Goal: Register for event/course

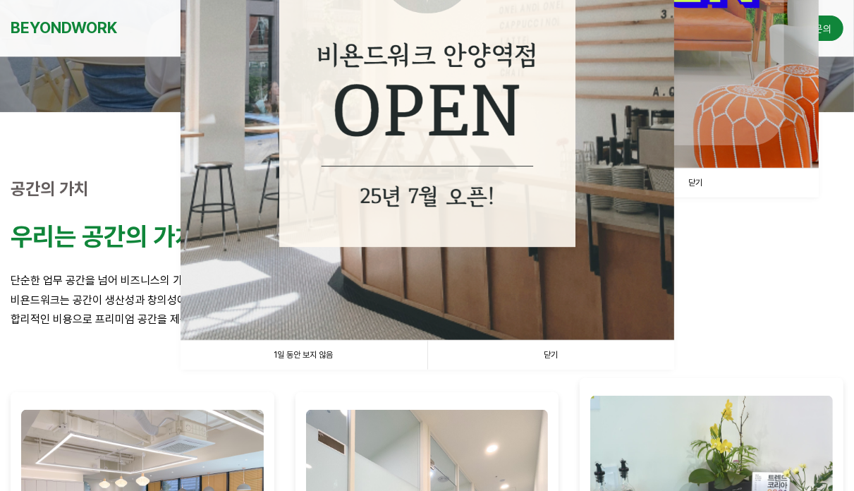
scroll to position [423, 0]
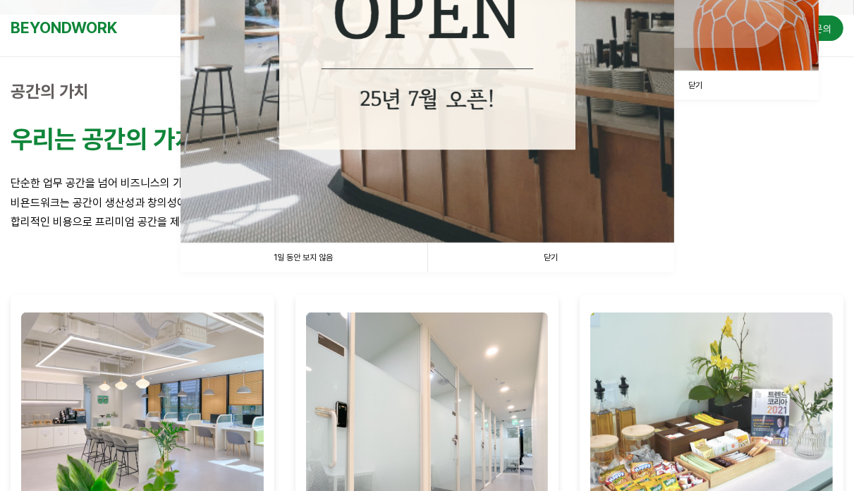
drag, startPoint x: 315, startPoint y: 253, endPoint x: 298, endPoint y: 253, distance: 16.9
click at [315, 253] on link "1일 동안 보지 않음" at bounding box center [304, 257] width 247 height 29
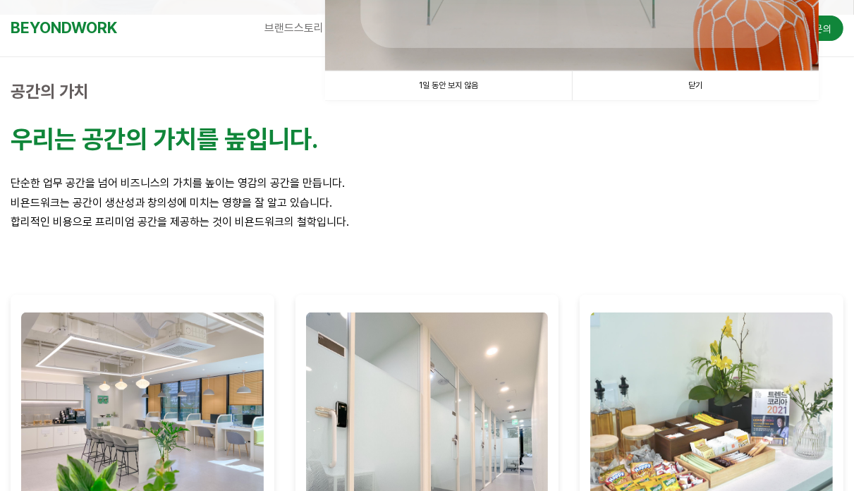
click at [416, 92] on link "1일 동안 보지 않음" at bounding box center [448, 85] width 247 height 29
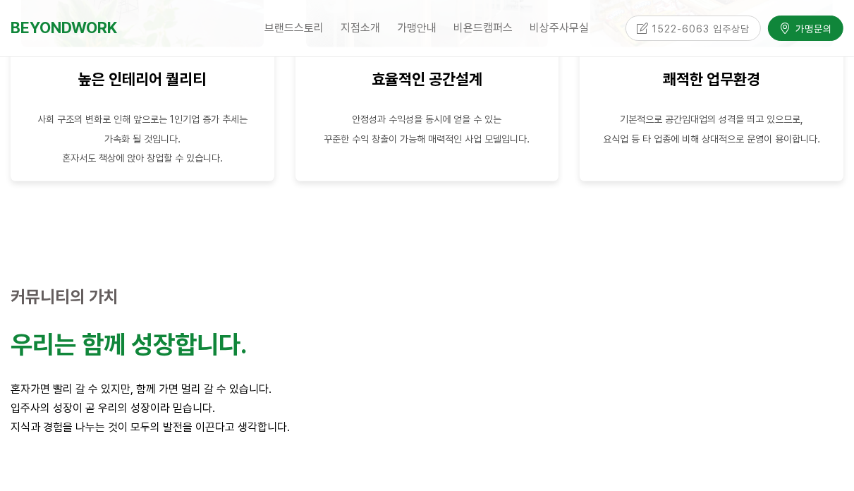
scroll to position [917, 0]
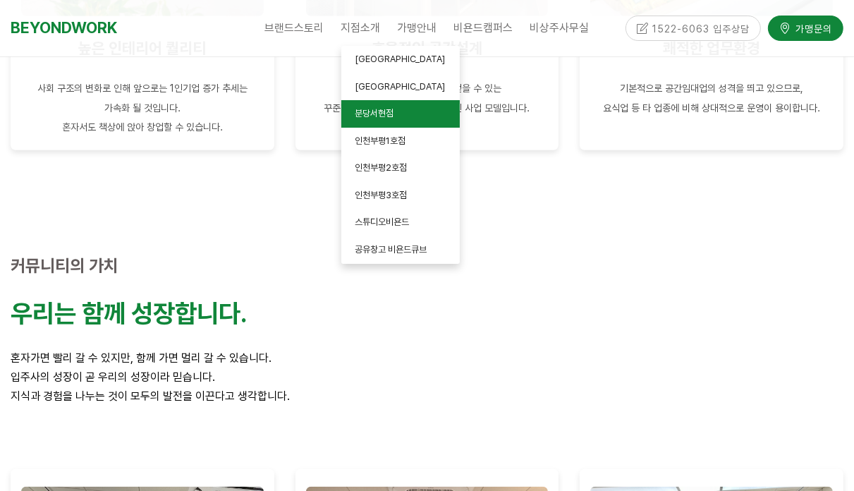
click at [378, 117] on span "분당서현점" at bounding box center [375, 113] width 39 height 11
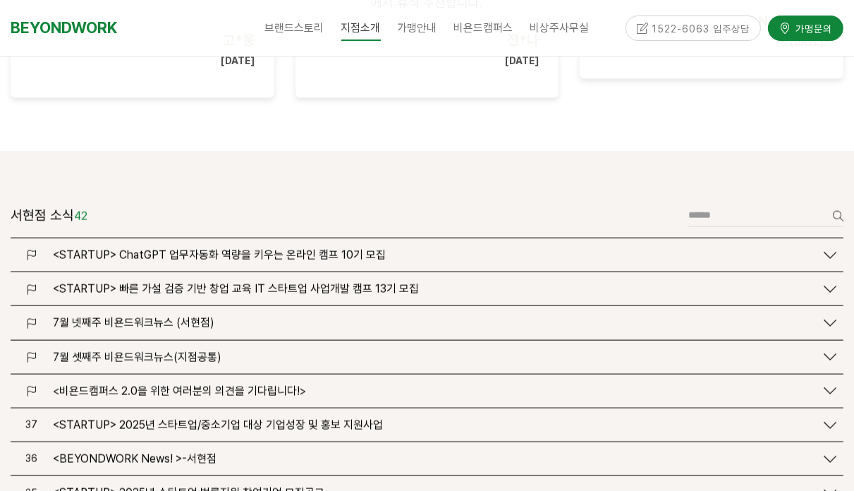
scroll to position [1552, 0]
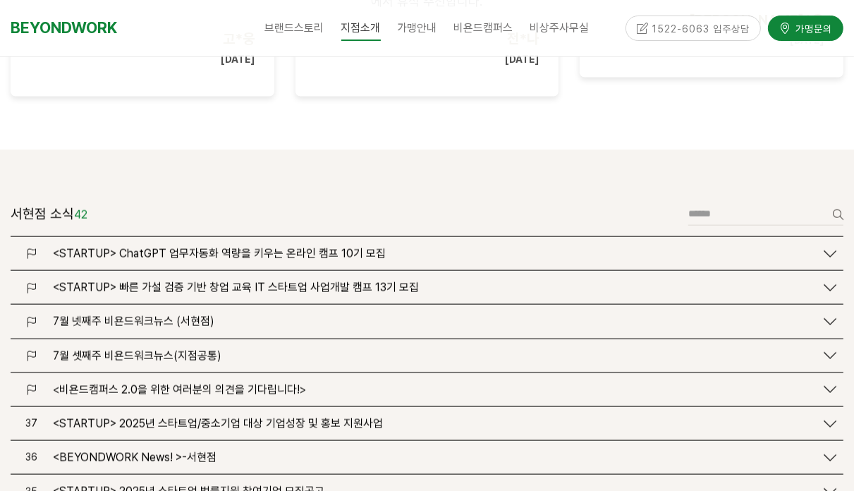
click at [298, 247] on span "<STARTUP> ChatGPT 업무자동화 역량을 키우는 온라인 캠프 10기 모집" at bounding box center [219, 253] width 333 height 13
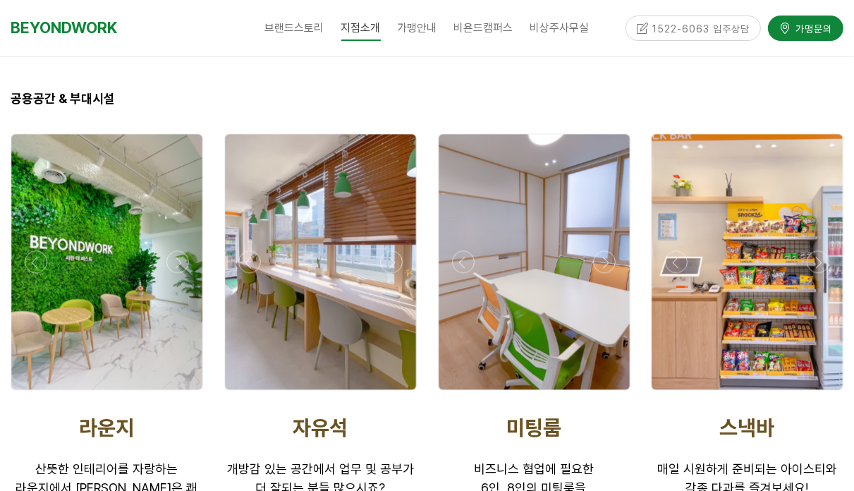
scroll to position [2752, 0]
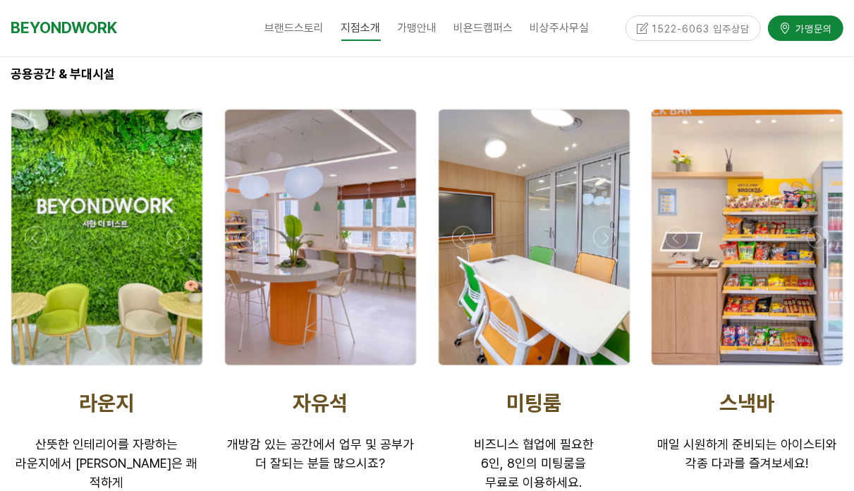
click at [813, 369] on div at bounding box center [748, 369] width 200 height 0
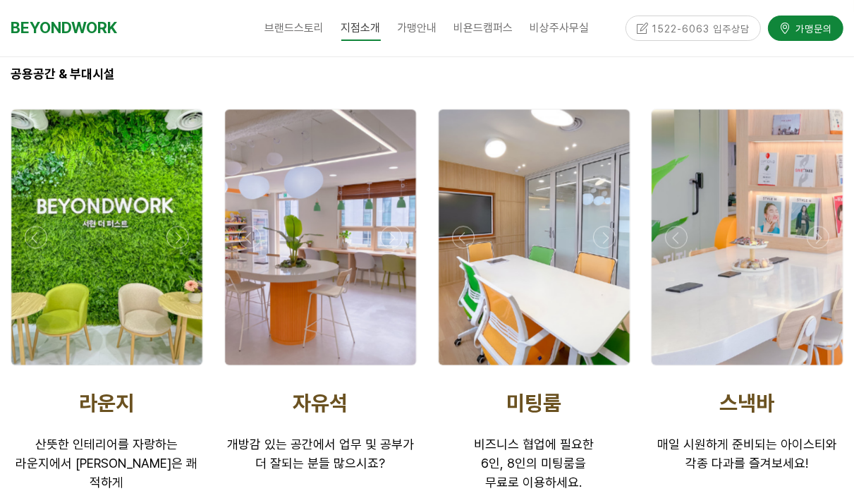
click at [813, 369] on div at bounding box center [748, 369] width 200 height 0
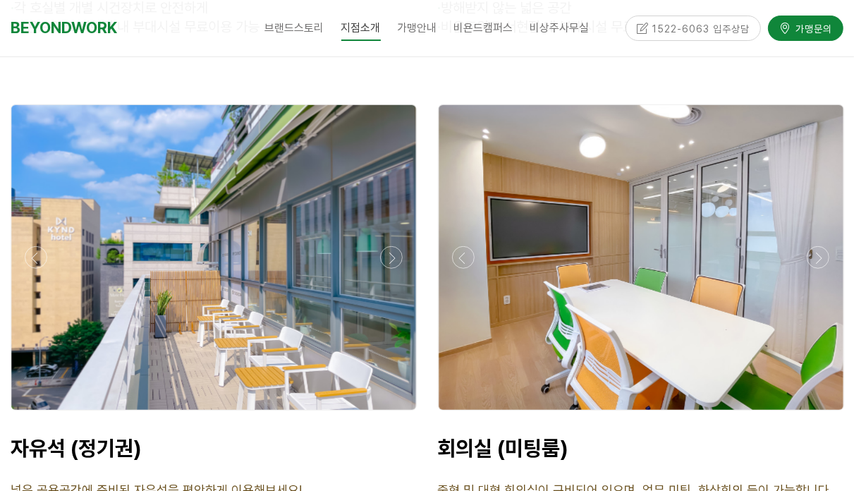
scroll to position [5080, 0]
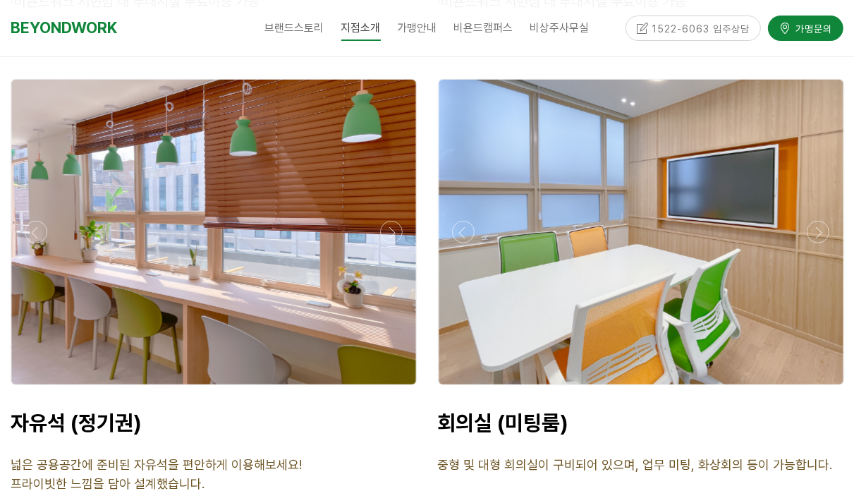
click at [390, 389] on div at bounding box center [213, 389] width 413 height 0
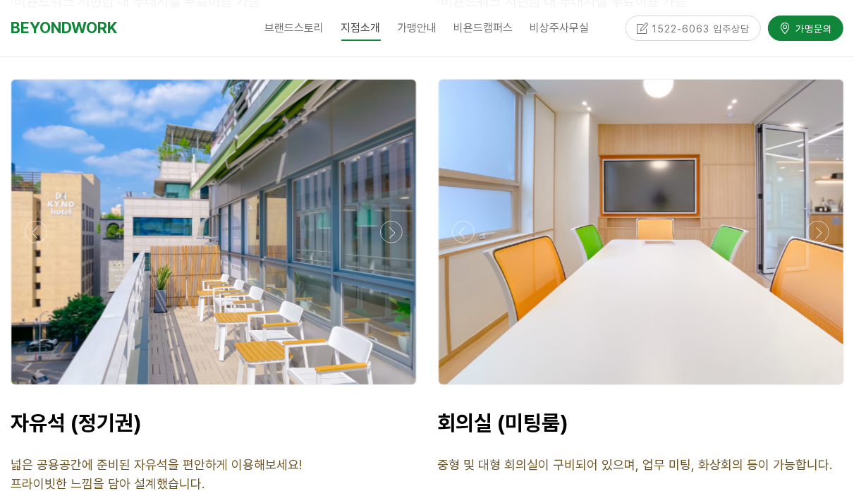
click at [390, 389] on div at bounding box center [213, 389] width 413 height 0
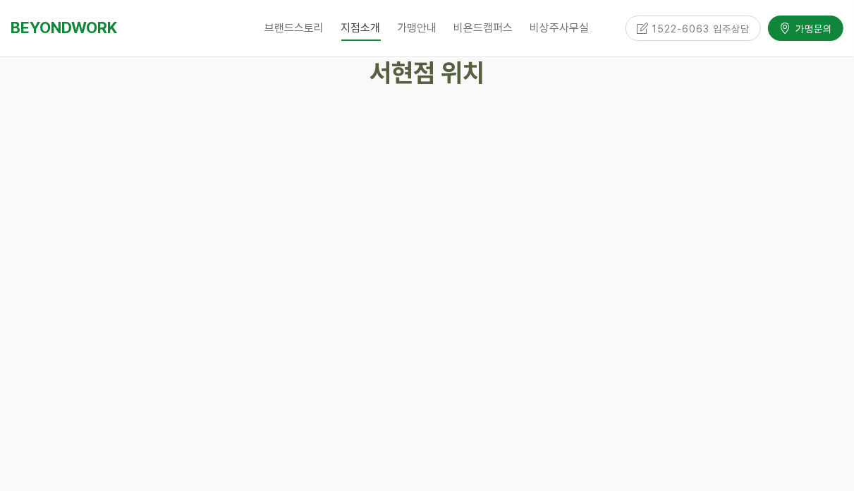
scroll to position [7055, 0]
